Goal: Information Seeking & Learning: Learn about a topic

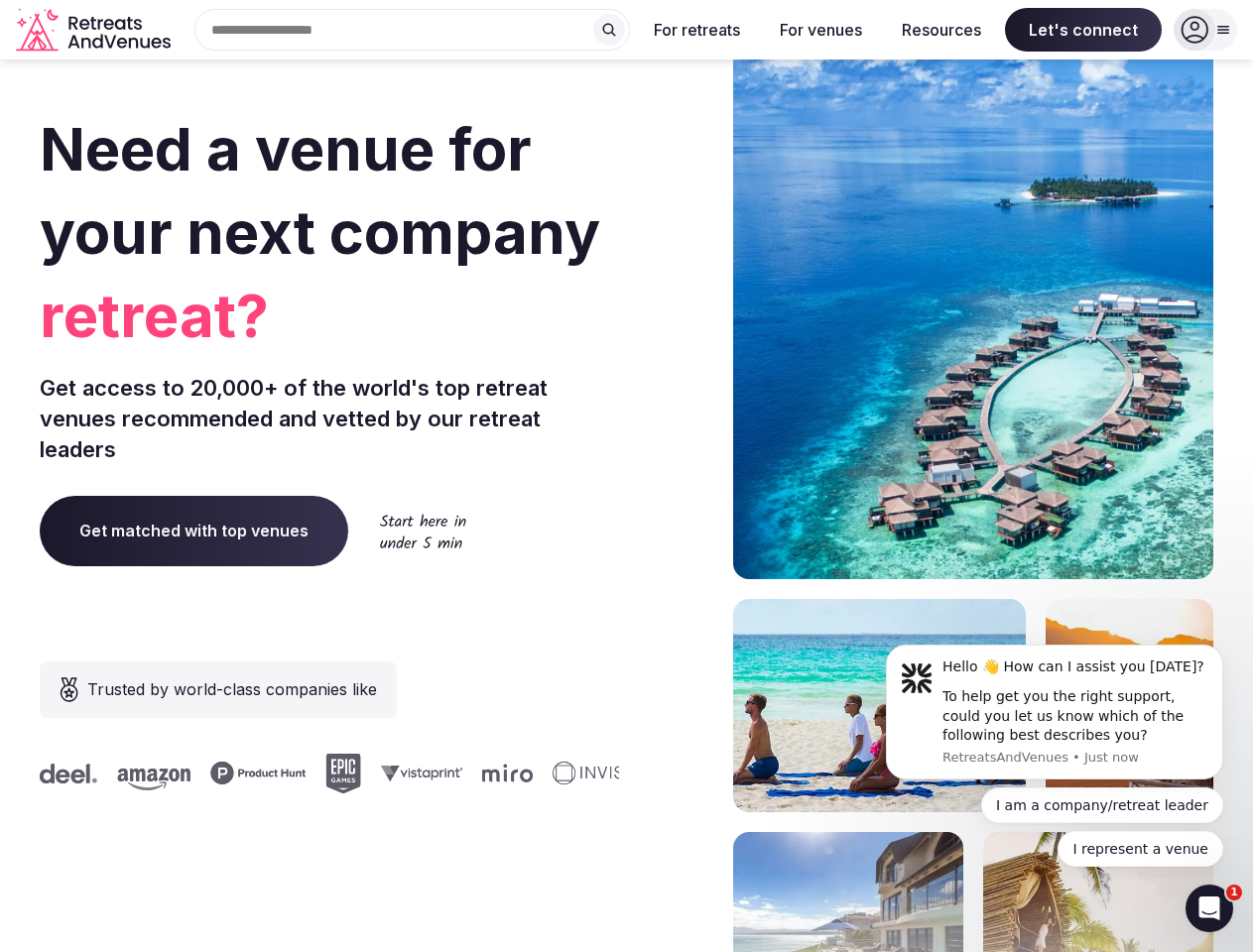
click at [626, 476] on div "Need a venue for your next company retreat? Get access to 20,000+ of the world'…" at bounding box center [626, 593] width 1174 height 1196
click at [413, 30] on div "Search Popular Destinations [GEOGRAPHIC_DATA], [GEOGRAPHIC_DATA] [GEOGRAPHIC_DA…" at bounding box center [405, 30] width 452 height 42
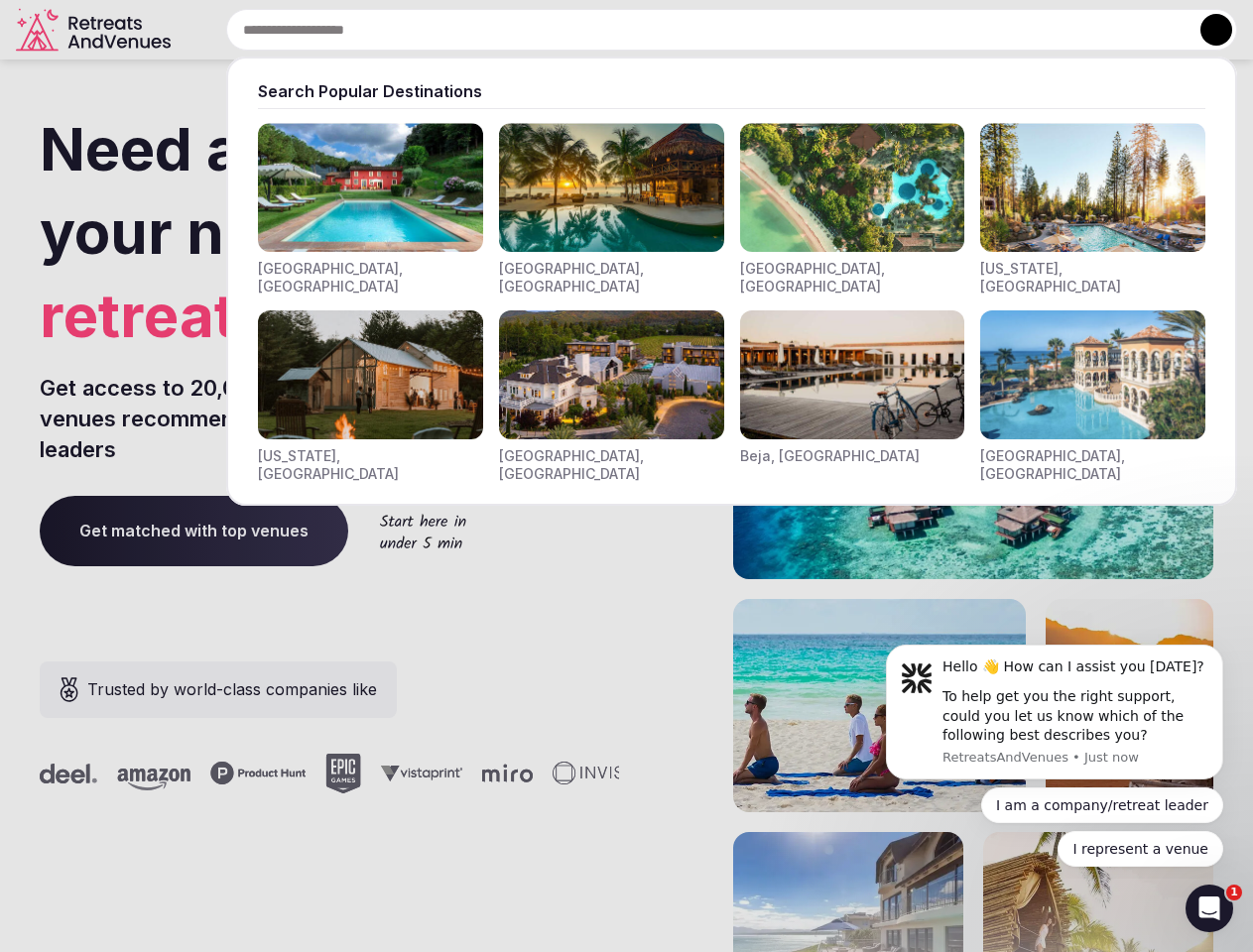
click at [610, 30] on input "text" at bounding box center [731, 30] width 1011 height 42
click at [697, 30] on input "text" at bounding box center [731, 30] width 1011 height 42
click at [820, 30] on input "text" at bounding box center [731, 30] width 1011 height 42
click at [941, 30] on input "text" at bounding box center [731, 30] width 1011 height 42
click at [1083, 30] on input "text" at bounding box center [731, 30] width 1011 height 42
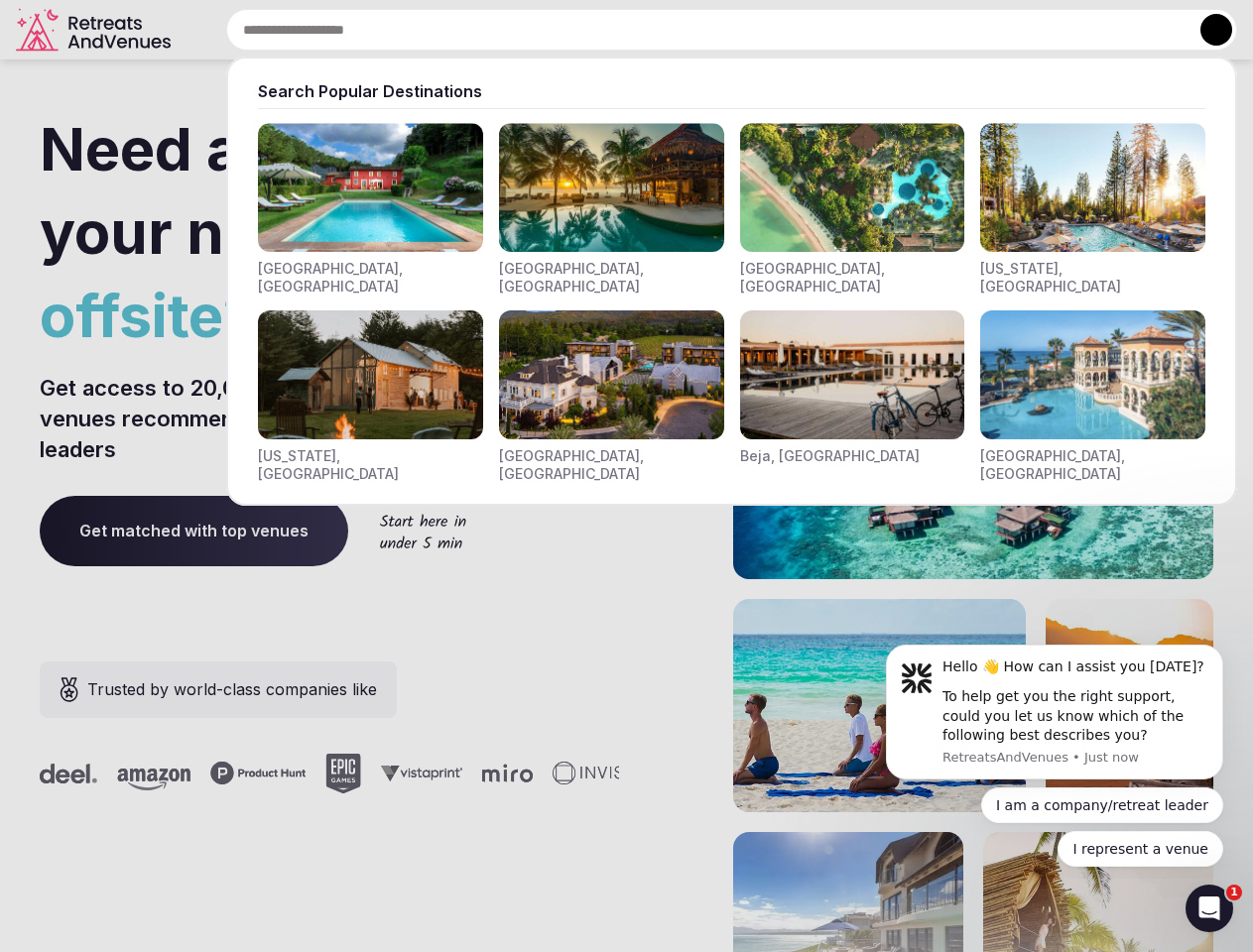
click at [1206, 30] on button at bounding box center [1217, 30] width 32 height 32
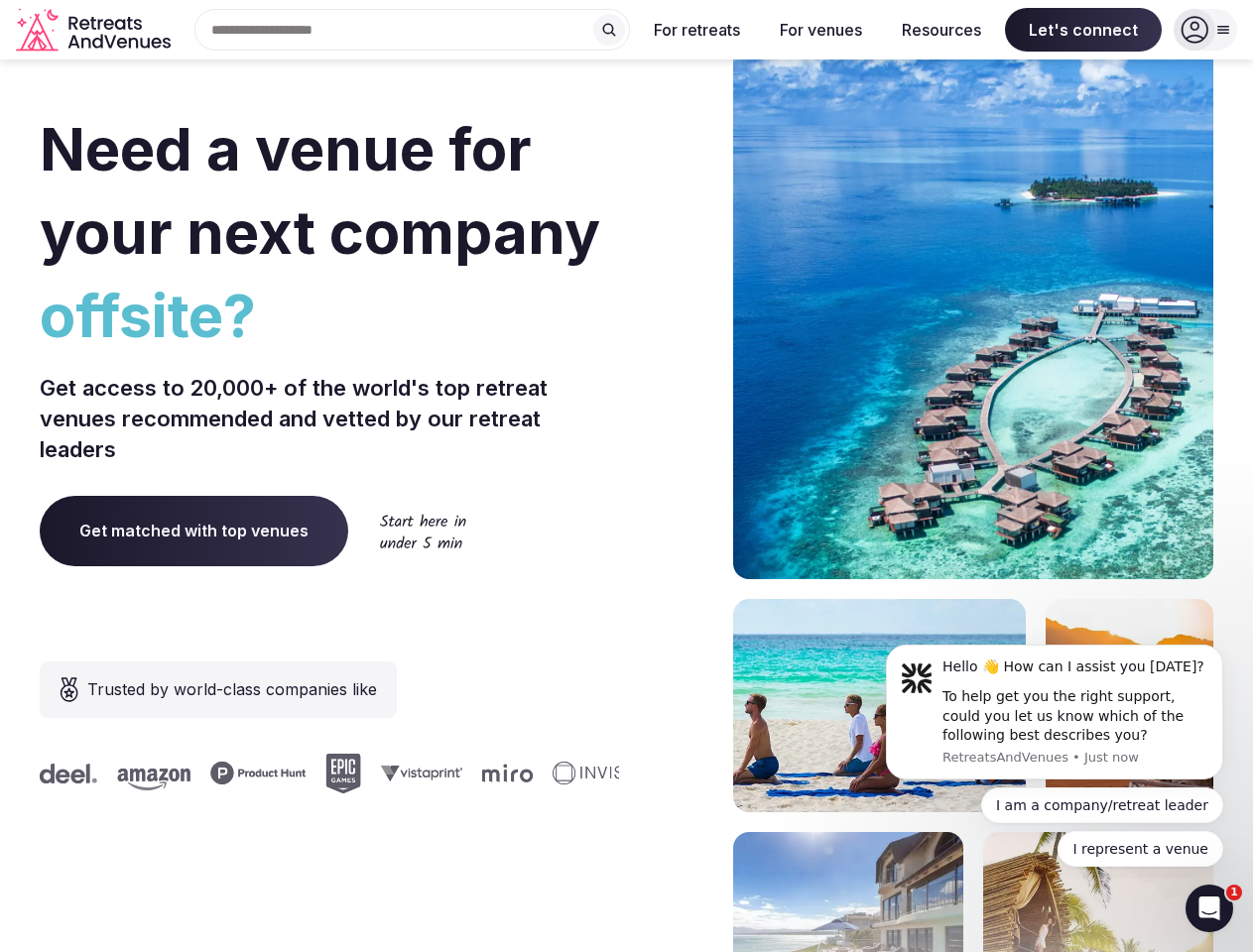
click at [1055, 712] on div "To help get you the right support, could you let us know which of the following…" at bounding box center [1075, 716] width 266 height 59
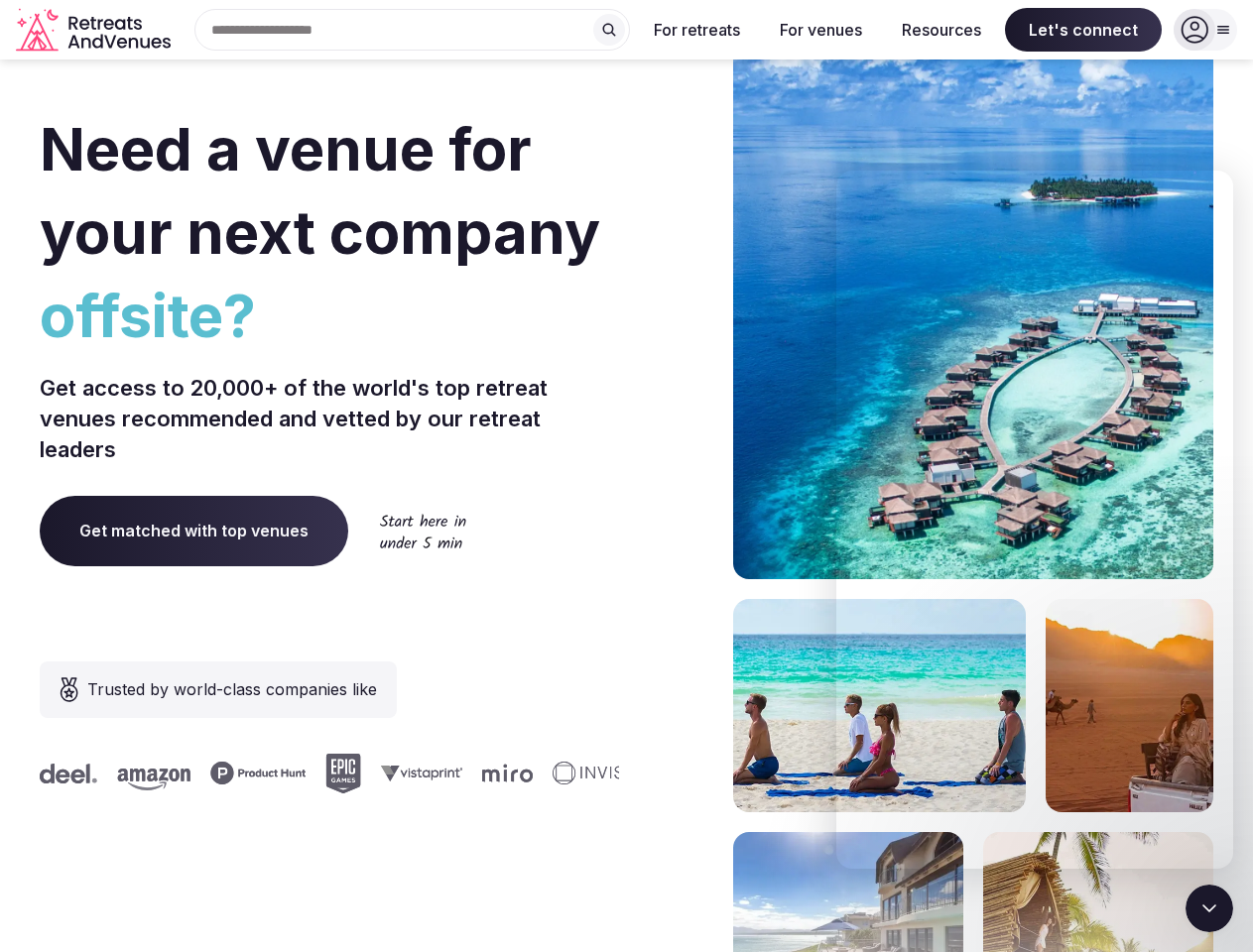
click at [1227, 650] on section "Need a venue for your next company offsite? Get access to 20,000+ of the world'…" at bounding box center [626, 593] width 1253 height 1196
